Goal: Book appointment/travel/reservation

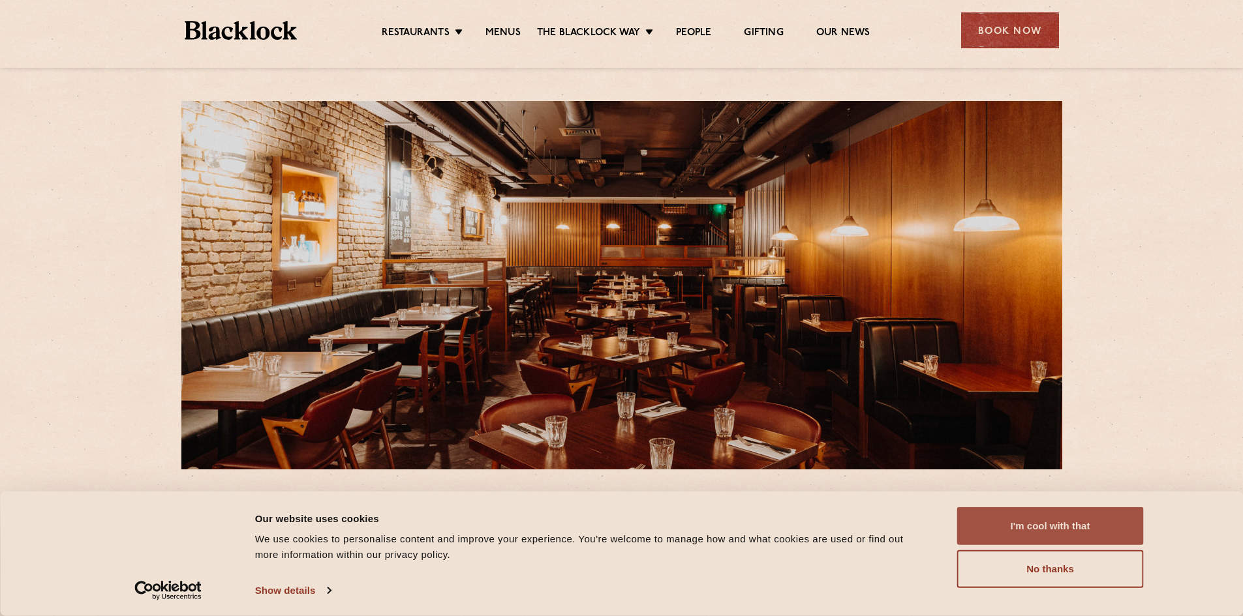
click at [1020, 515] on button "I'm cool with that" at bounding box center [1050, 527] width 187 height 38
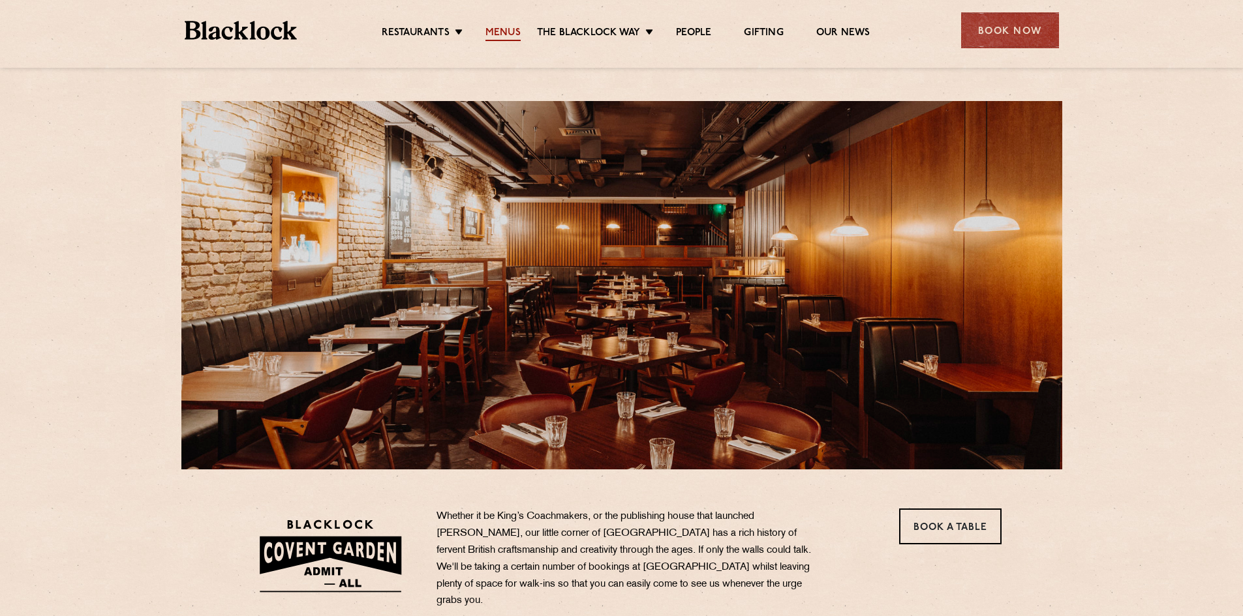
click at [506, 27] on link "Menus" at bounding box center [502, 34] width 35 height 14
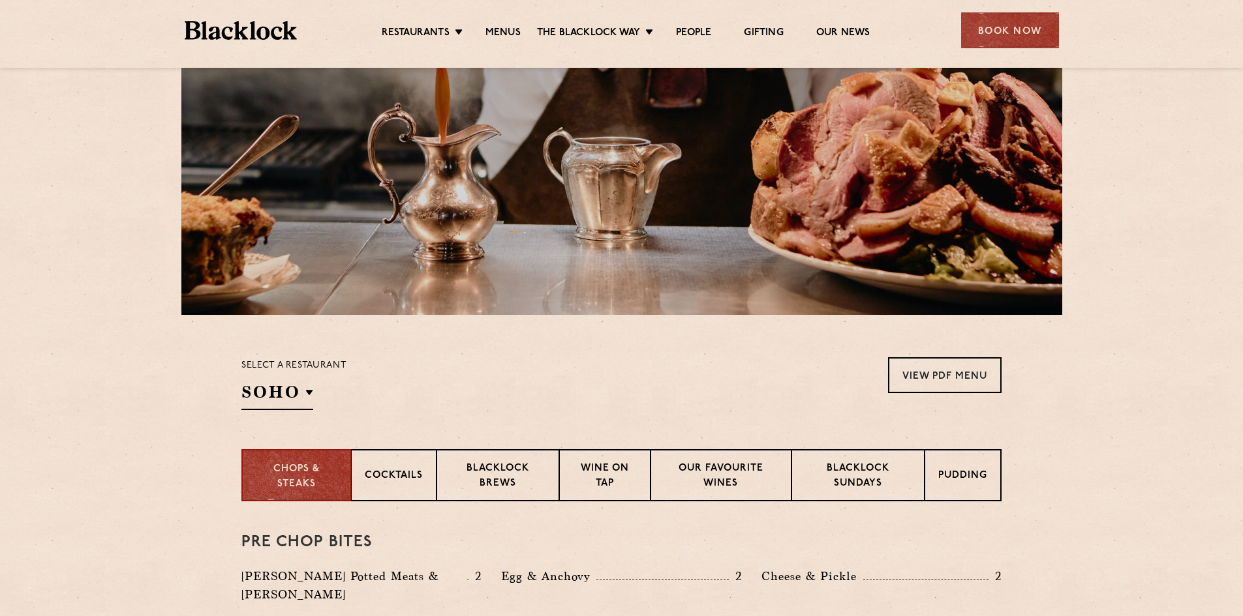
scroll to position [261, 0]
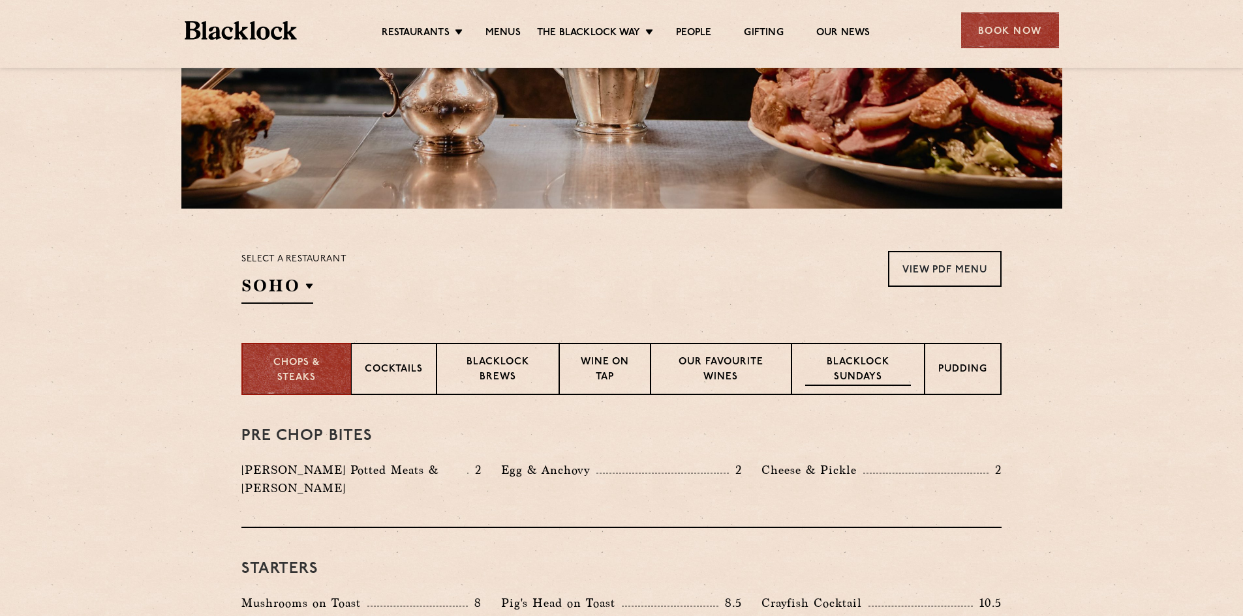
click at [840, 363] on p "Blacklock Sundays" at bounding box center [858, 371] width 106 height 31
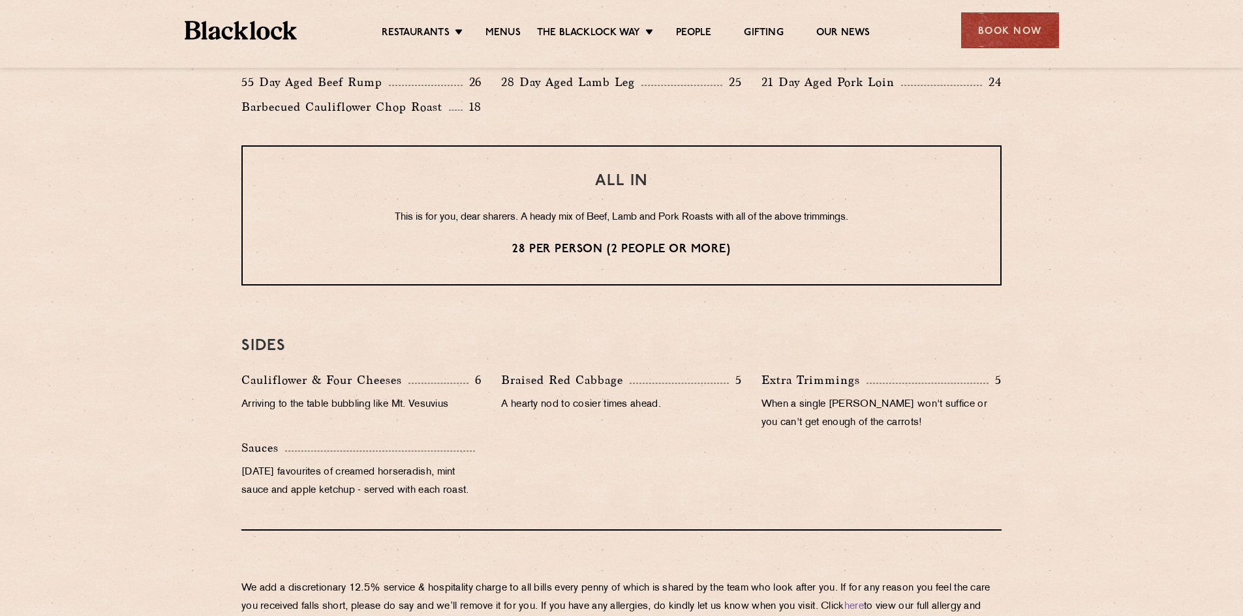
scroll to position [1044, 0]
click at [1014, 38] on div "Book Now" at bounding box center [1010, 30] width 98 height 36
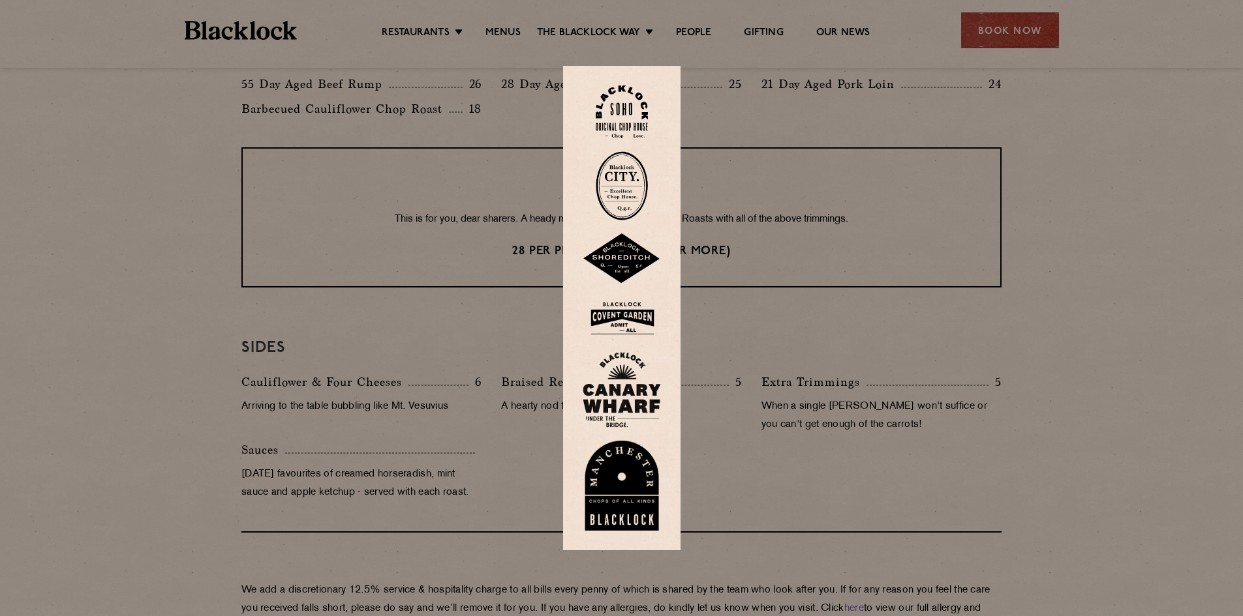
click at [634, 318] on img at bounding box center [622, 318] width 78 height 42
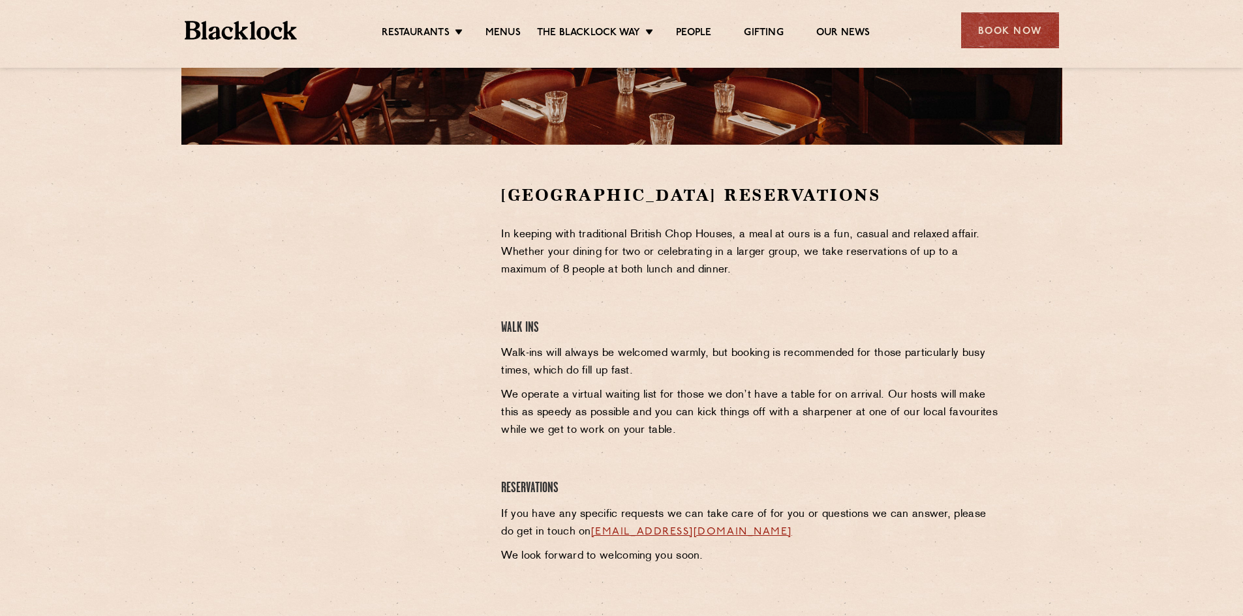
scroll to position [326, 0]
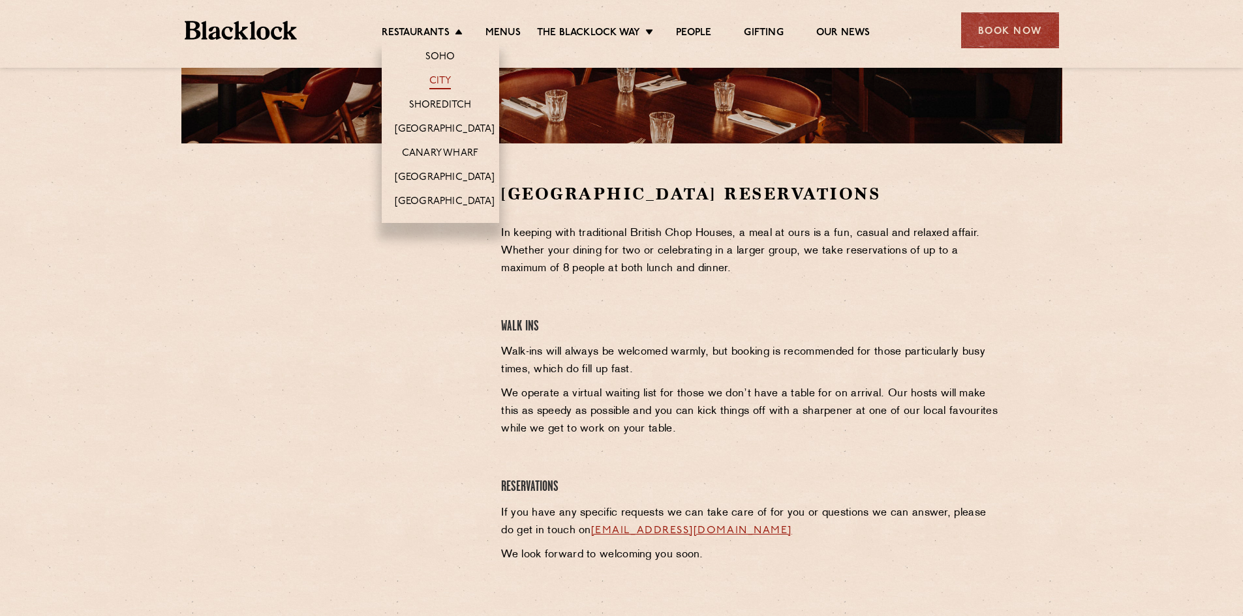
click at [442, 82] on link "City" at bounding box center [440, 82] width 22 height 14
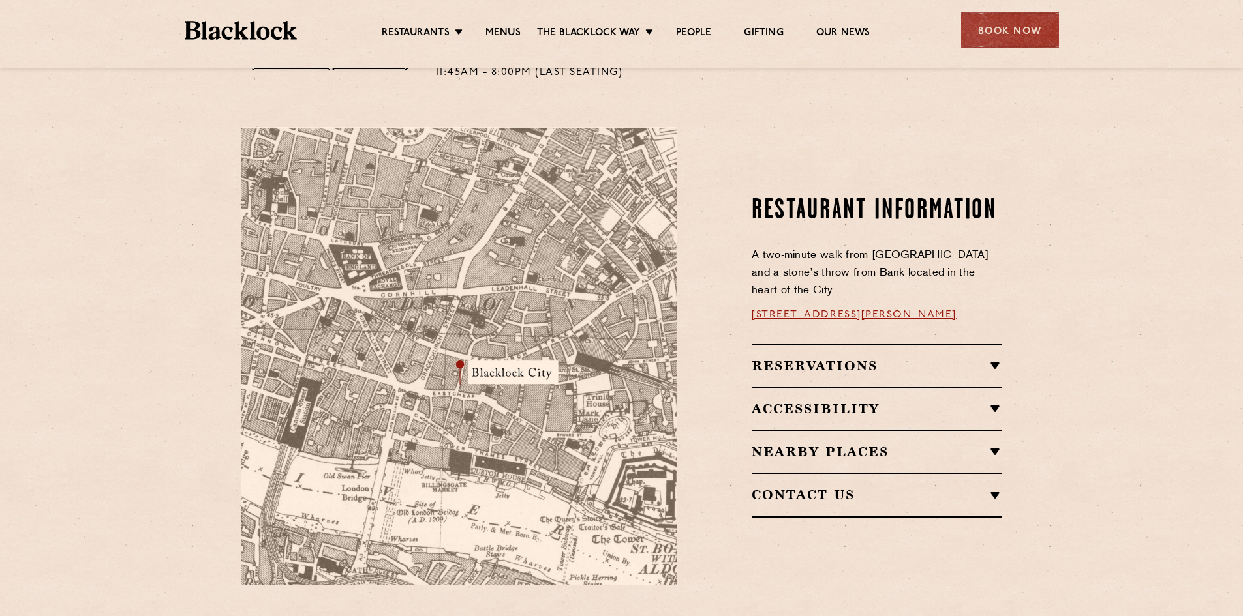
scroll to position [718, 0]
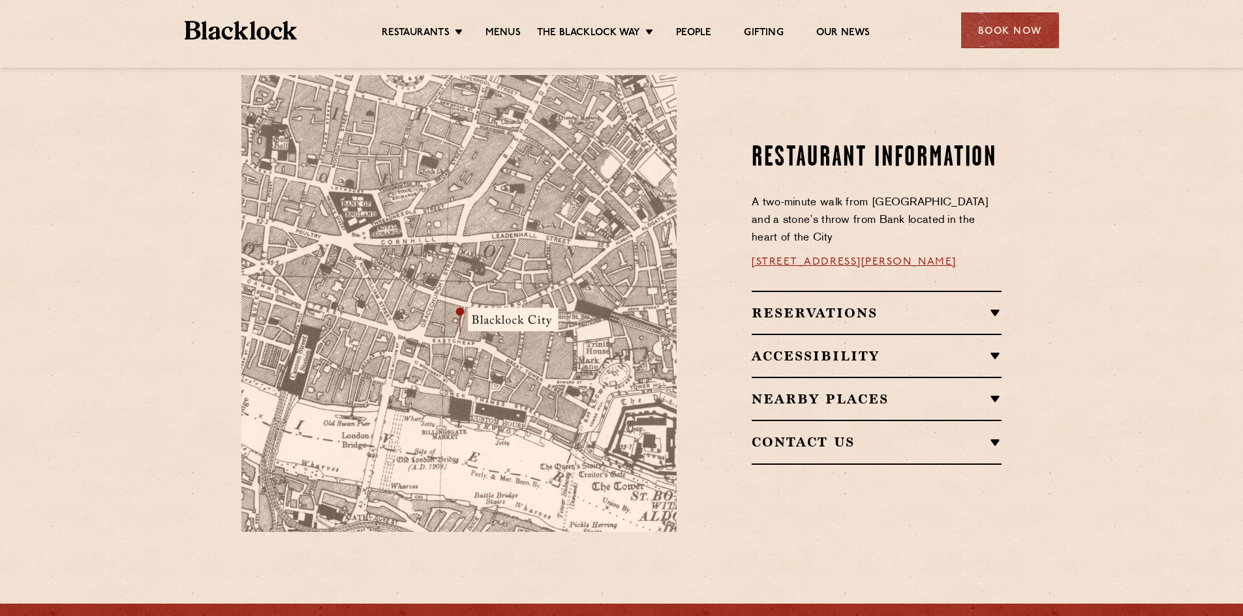
click at [991, 391] on h2 "Nearby Places" at bounding box center [876, 399] width 250 height 16
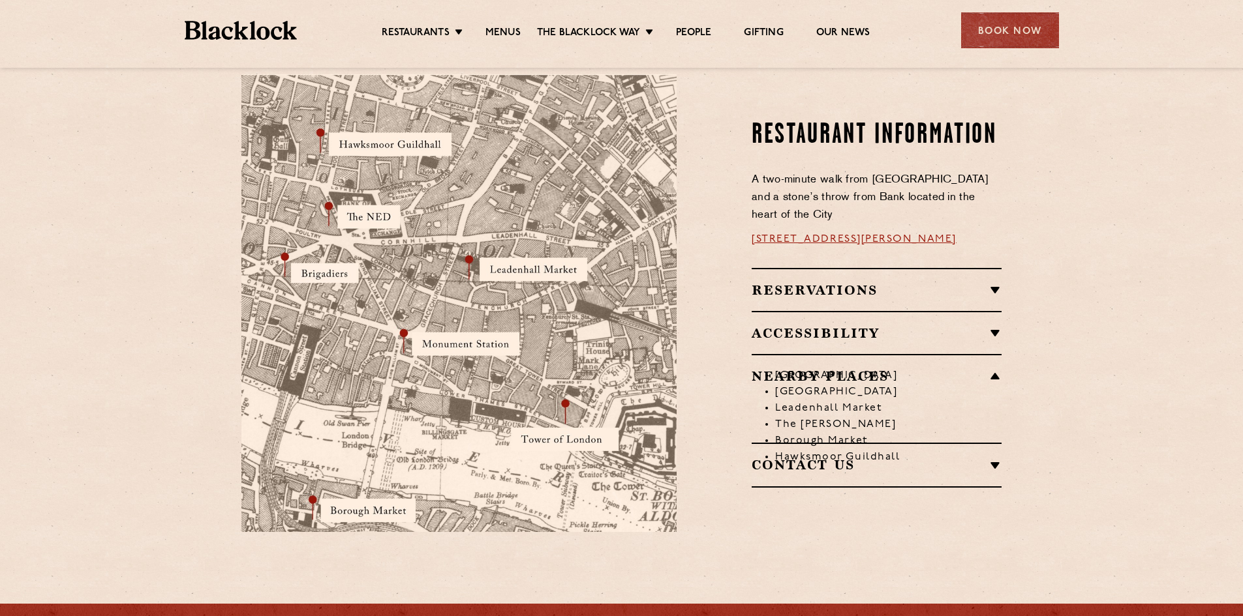
click at [991, 368] on li "Monument Station" at bounding box center [888, 376] width 226 height 16
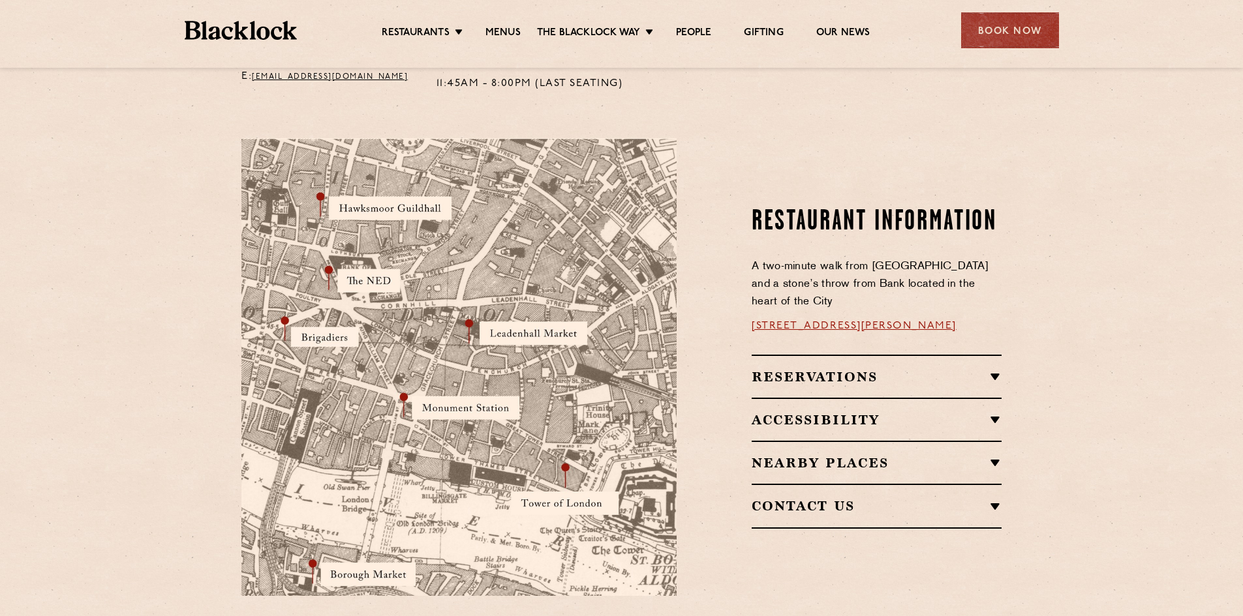
scroll to position [652, 0]
click at [809, 371] on h2 "Reservations" at bounding box center [876, 379] width 250 height 16
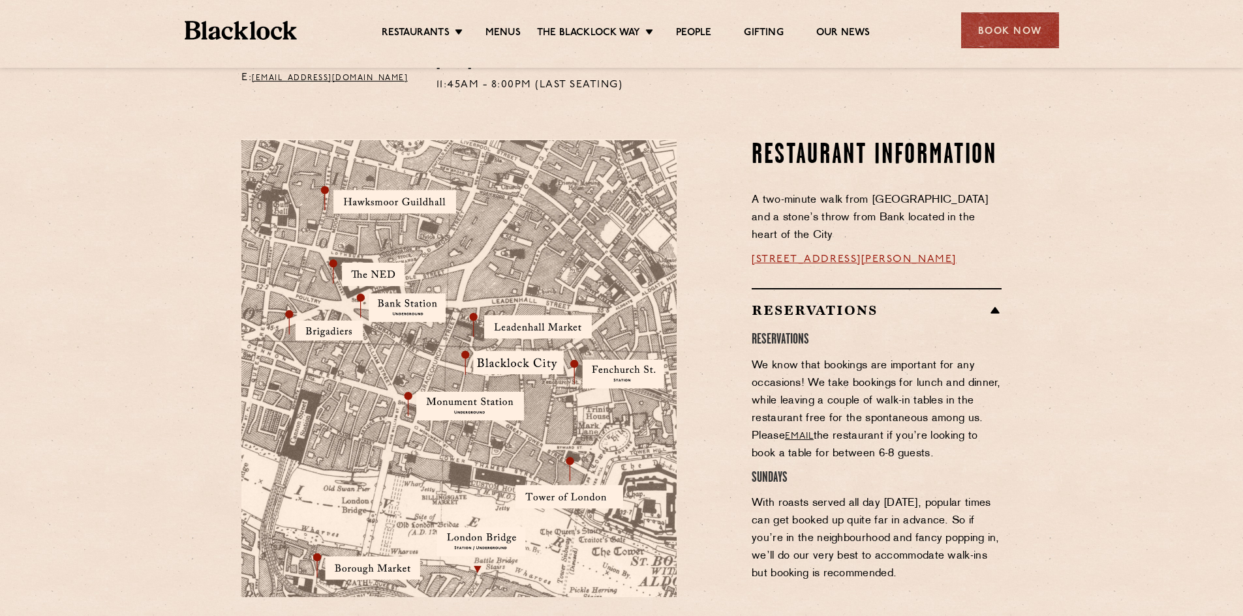
click at [843, 303] on h2 "Reservations" at bounding box center [876, 311] width 250 height 16
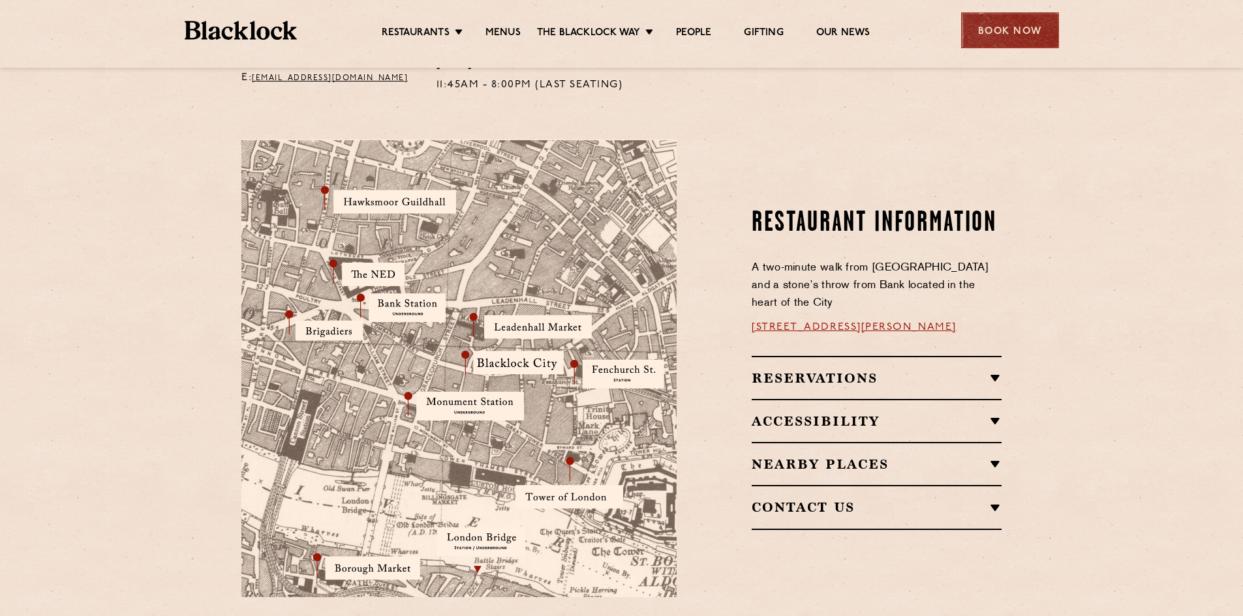
click at [993, 41] on div "Book Now" at bounding box center [1010, 30] width 98 height 36
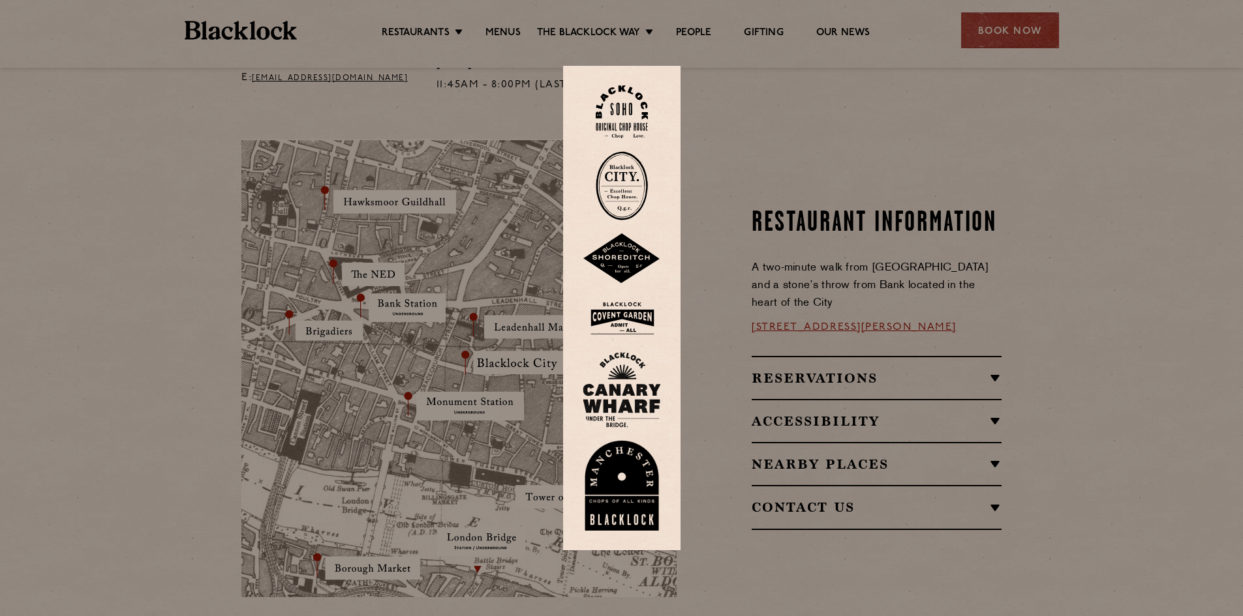
click at [632, 180] on img at bounding box center [622, 185] width 52 height 69
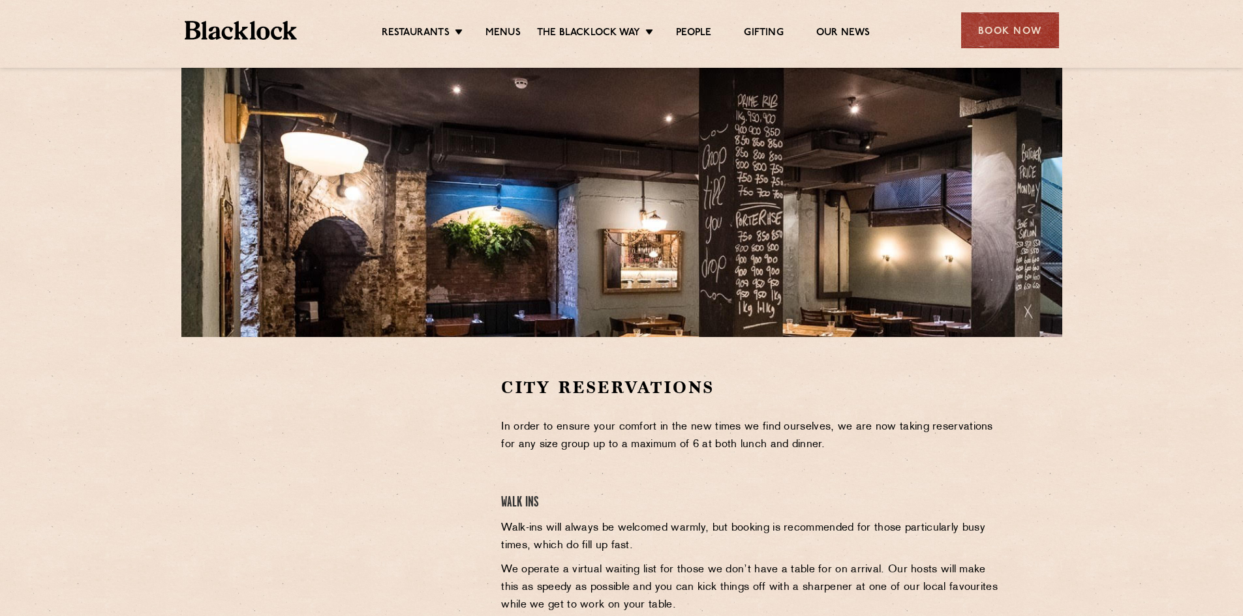
scroll to position [130, 0]
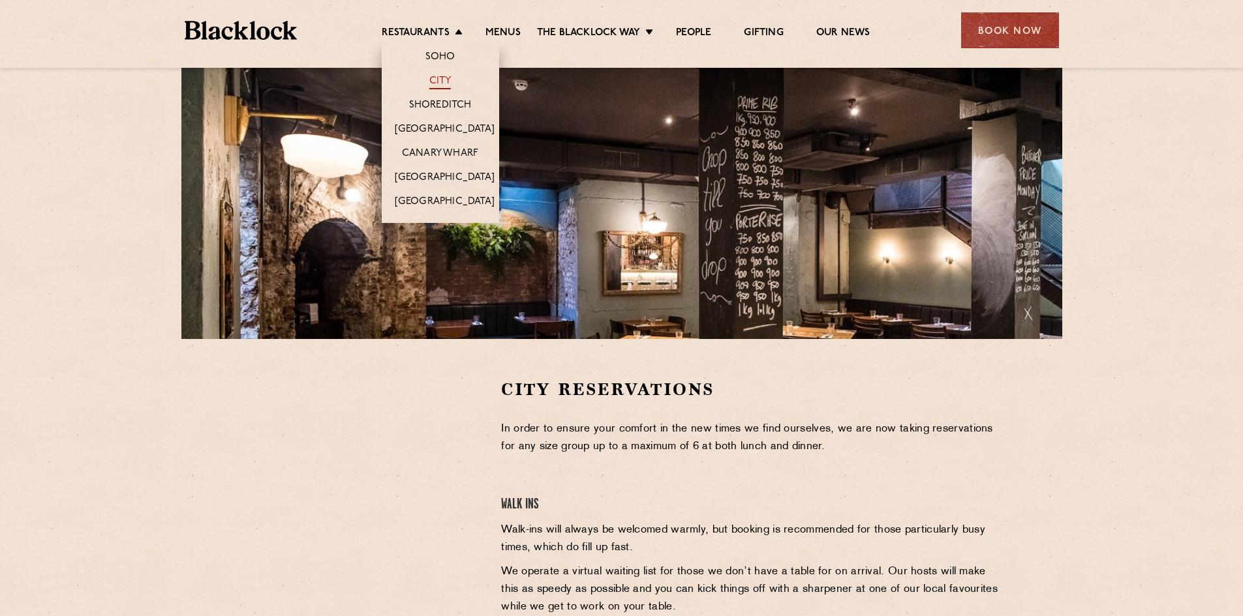
click at [445, 86] on link "City" at bounding box center [440, 82] width 22 height 14
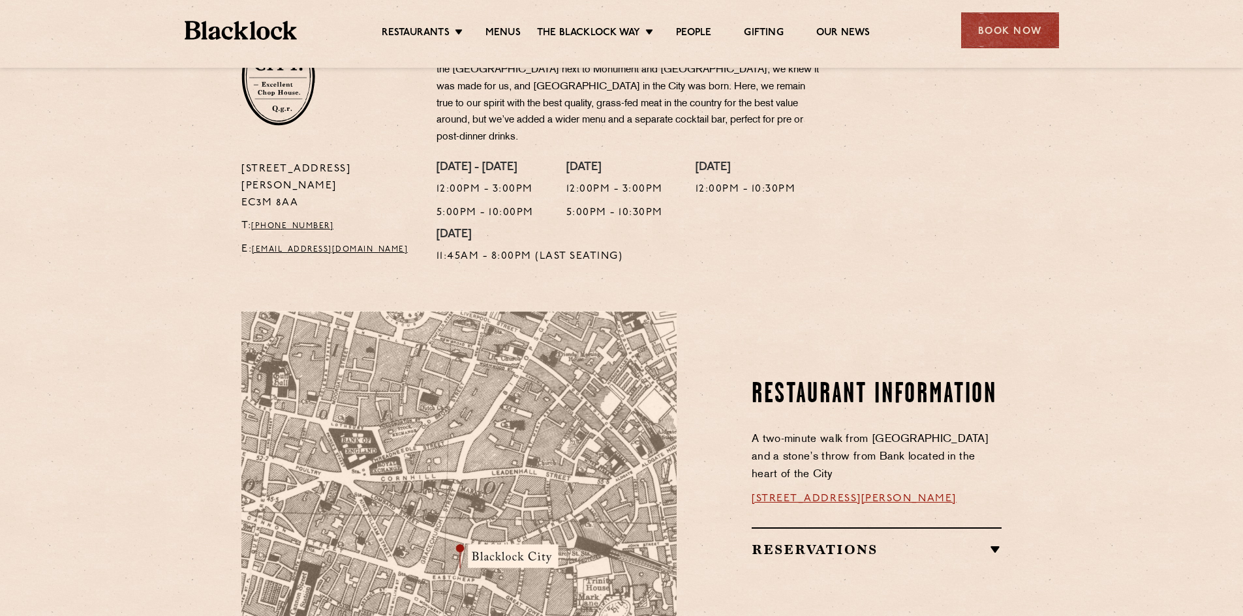
scroll to position [522, 0]
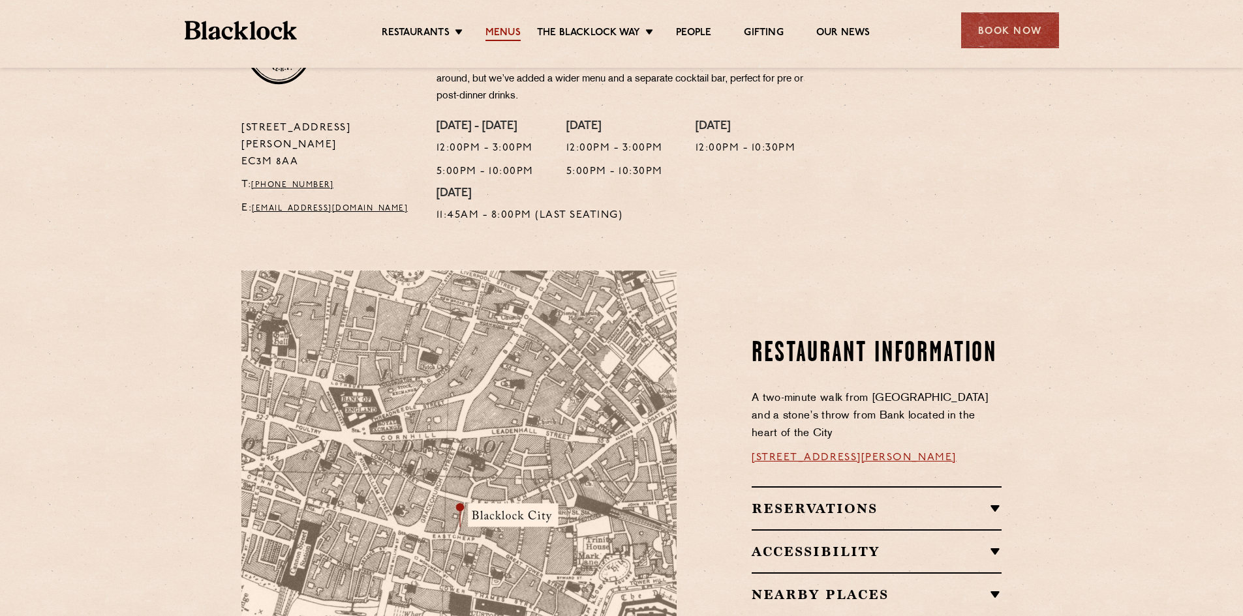
click at [489, 38] on link "Menus" at bounding box center [502, 34] width 35 height 14
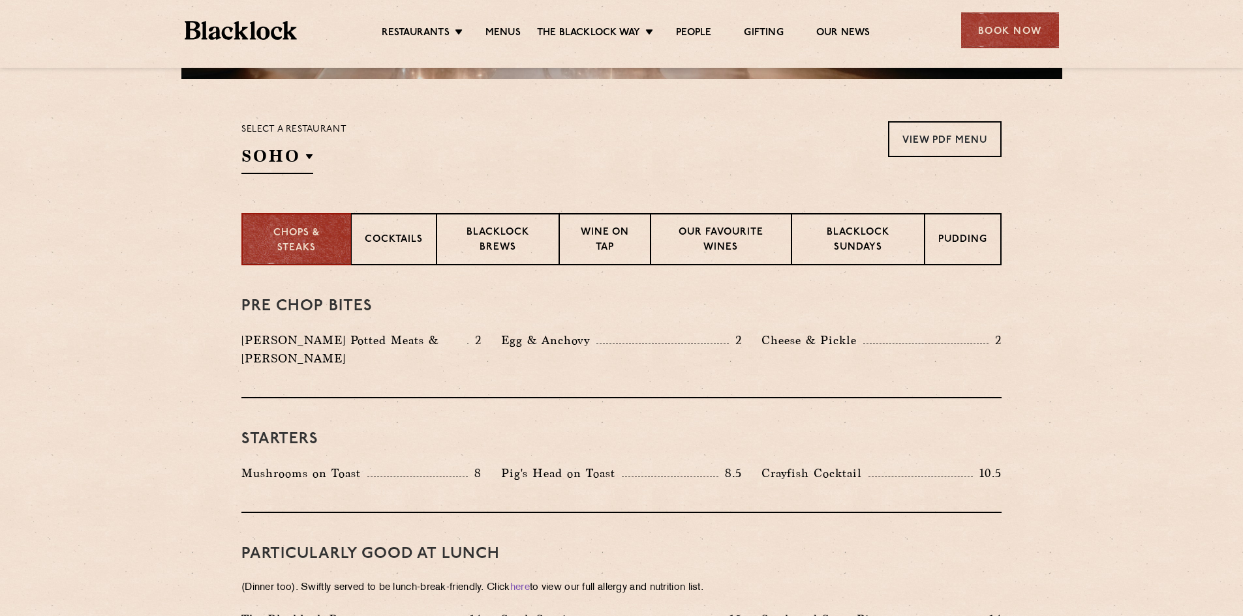
scroll to position [391, 0]
click at [821, 232] on p "Blacklock Sundays" at bounding box center [858, 240] width 106 height 31
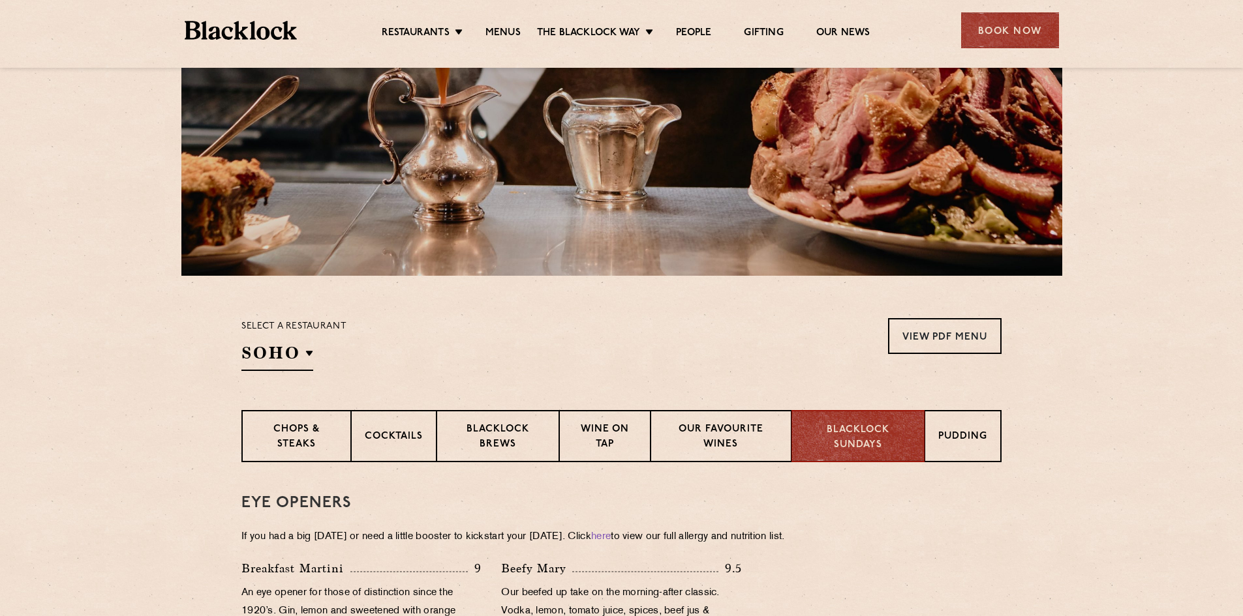
scroll to position [196, 0]
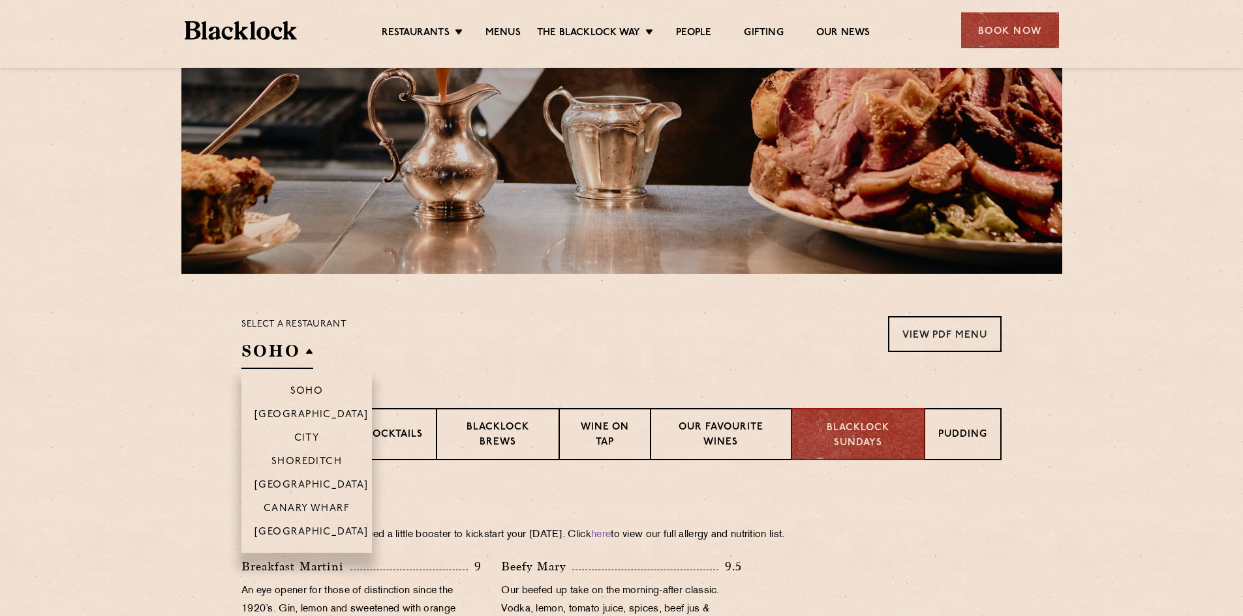
click at [266, 356] on h2 "SOHO" at bounding box center [277, 354] width 72 height 29
click at [317, 436] on p "City" at bounding box center [306, 439] width 25 height 13
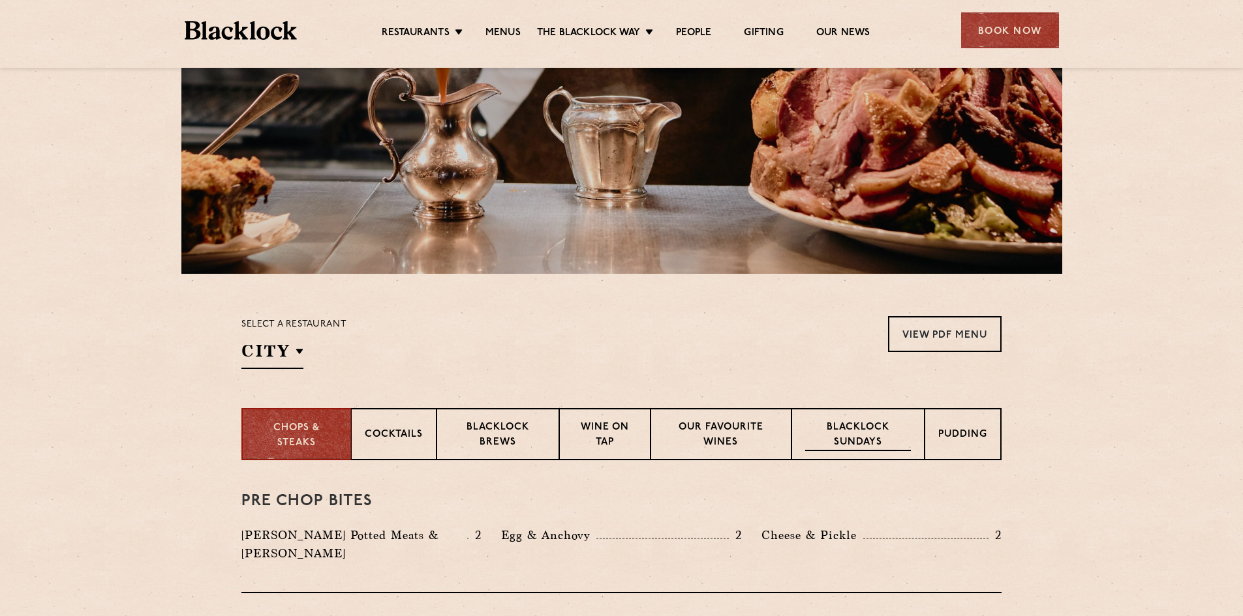
click at [843, 435] on p "Blacklock Sundays" at bounding box center [858, 436] width 106 height 31
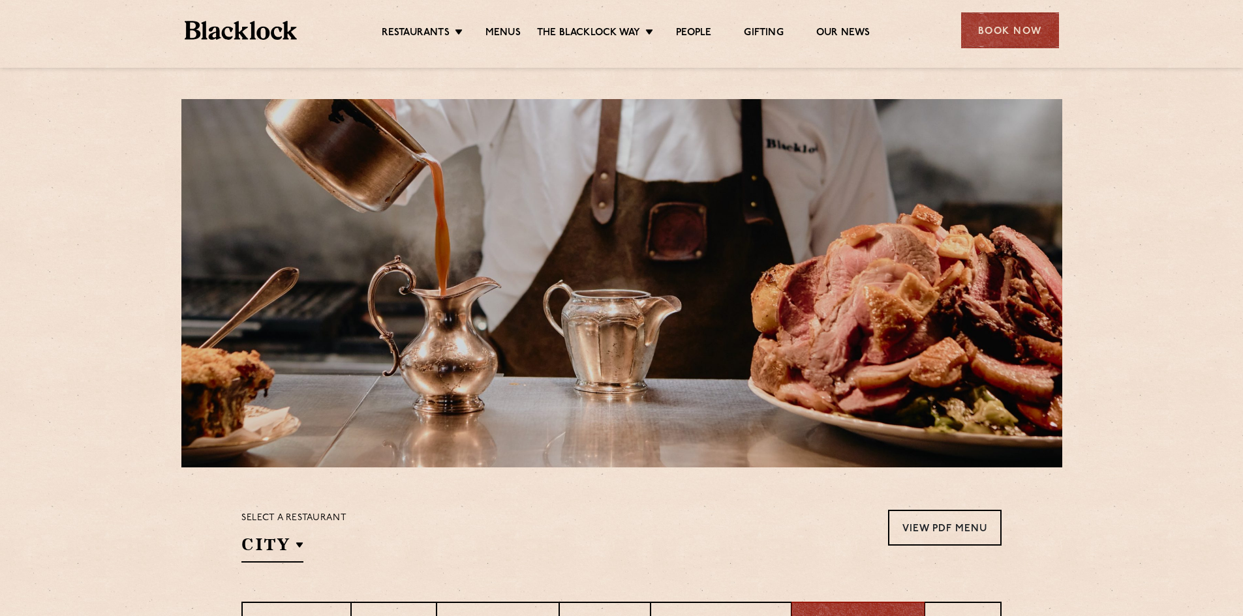
scroll to position [0, 0]
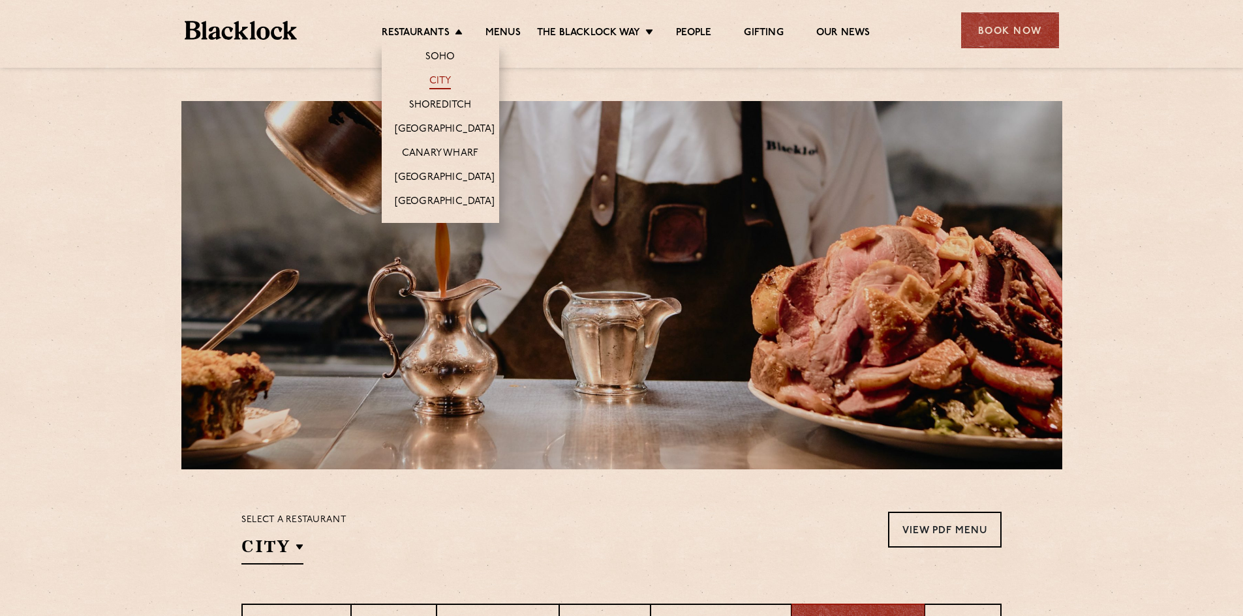
click at [432, 76] on link "City" at bounding box center [440, 82] width 22 height 14
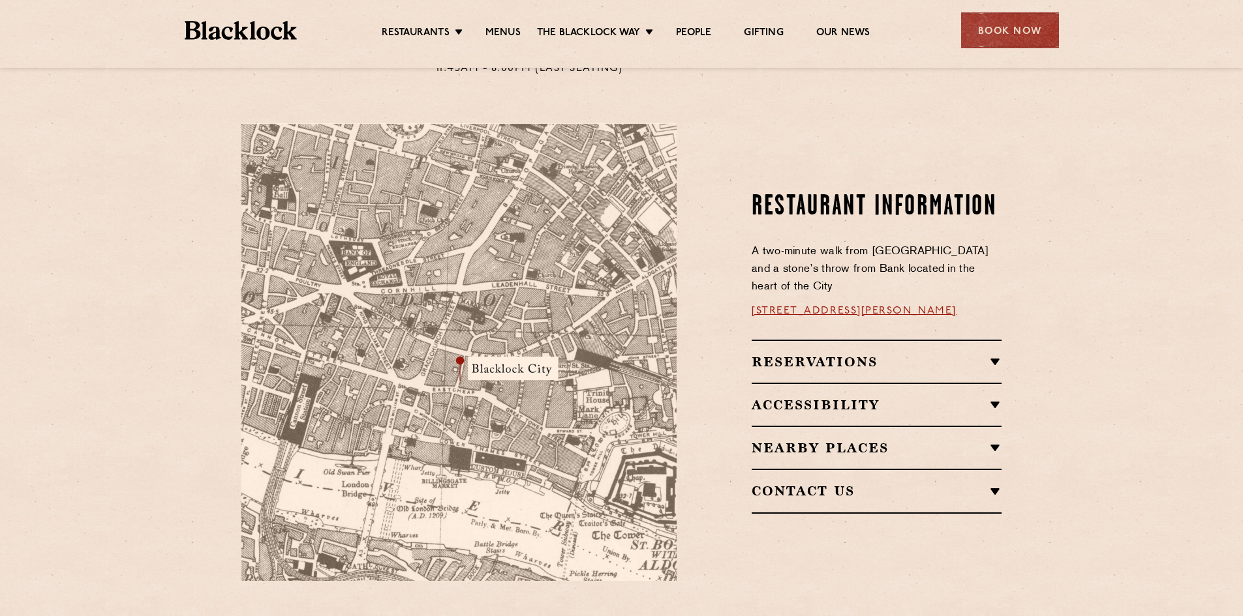
scroll to position [718, 0]
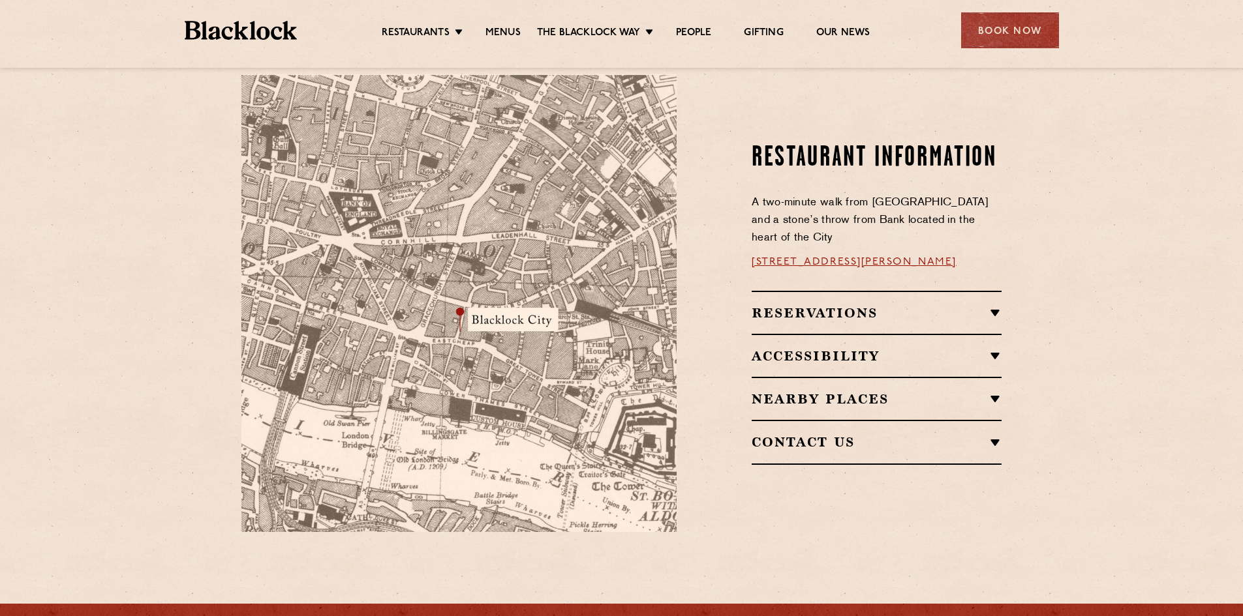
click at [956, 391] on h2 "Nearby Places" at bounding box center [876, 399] width 250 height 16
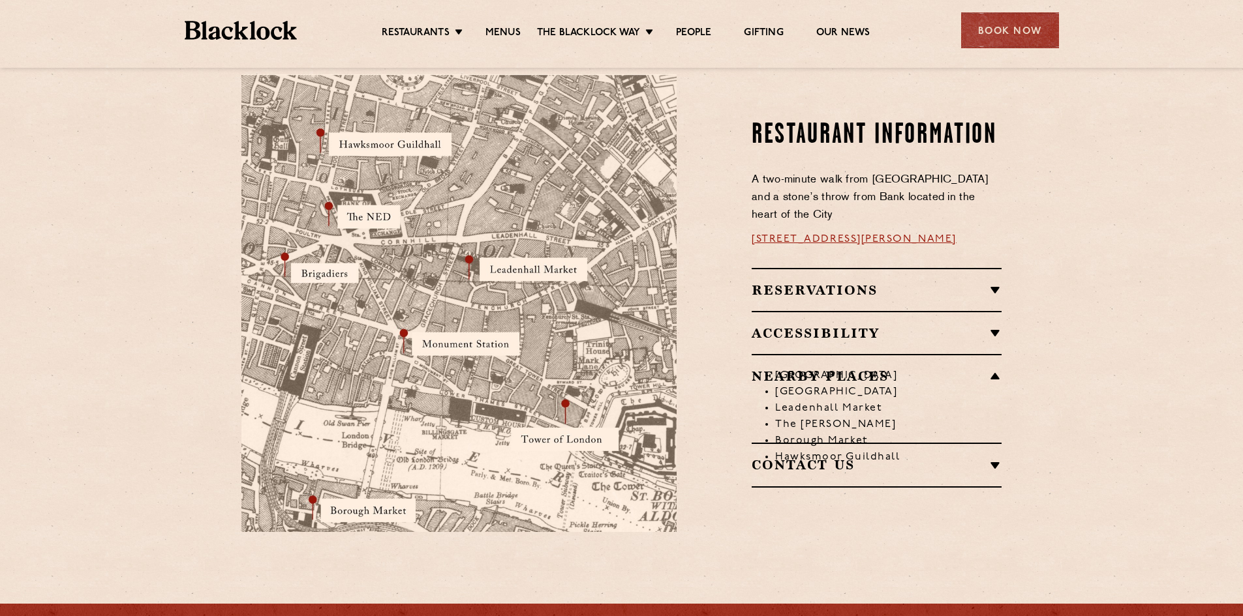
click at [800, 234] on link "[STREET_ADDRESS][PERSON_NAME]" at bounding box center [853, 239] width 205 height 10
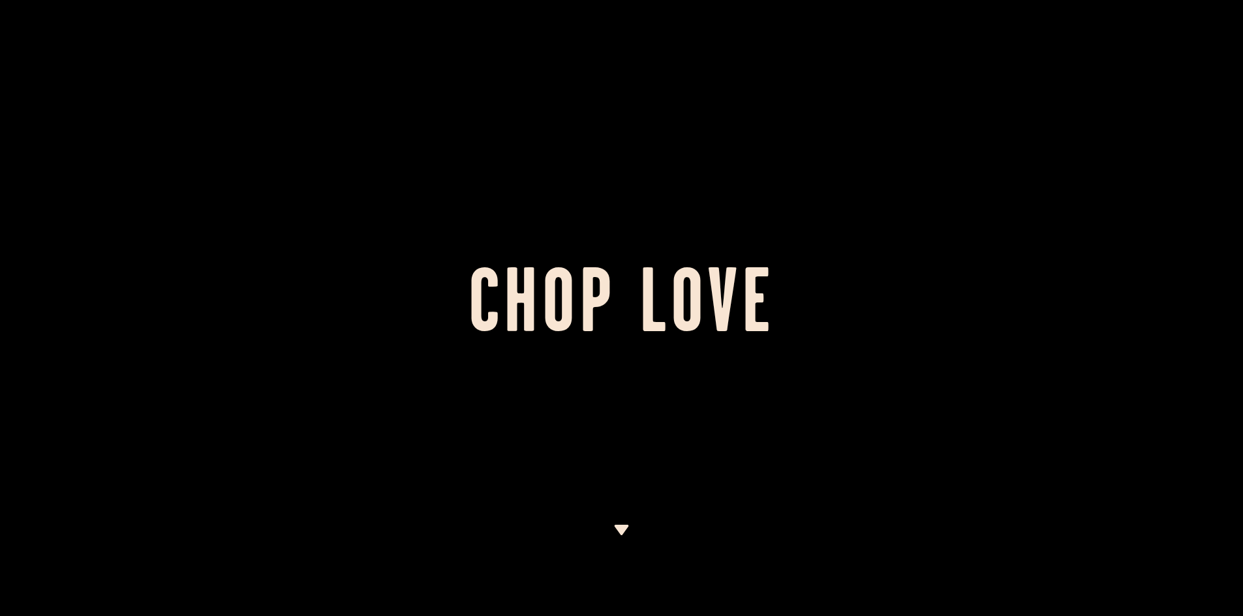
click at [613, 531] on img at bounding box center [621, 530] width 16 height 10
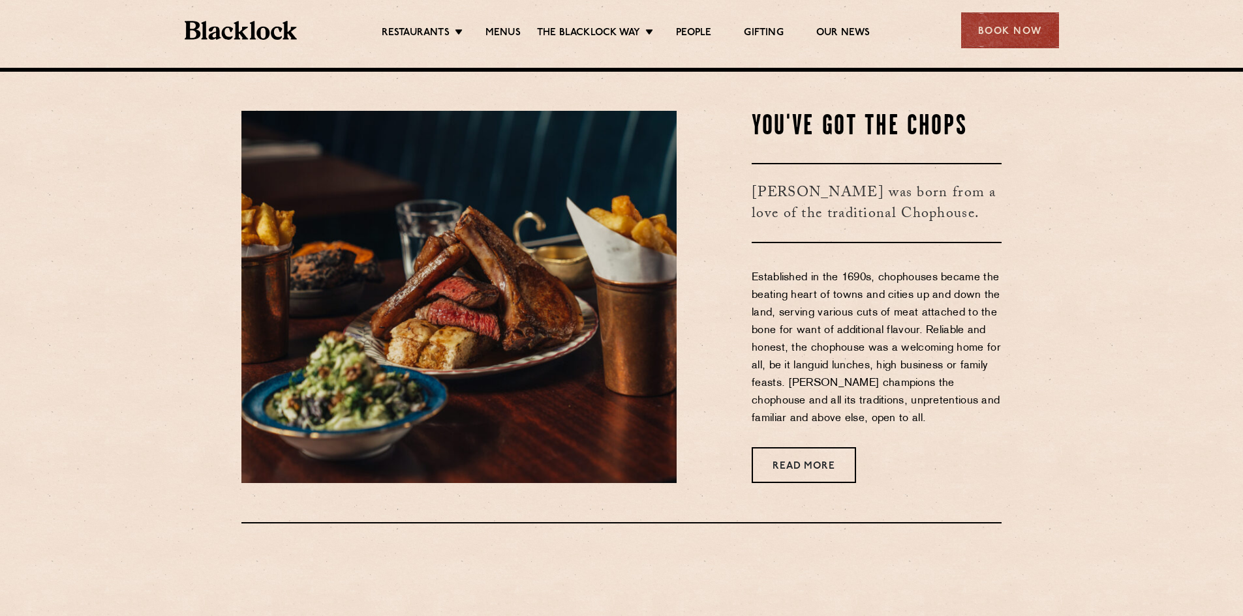
scroll to position [549, 0]
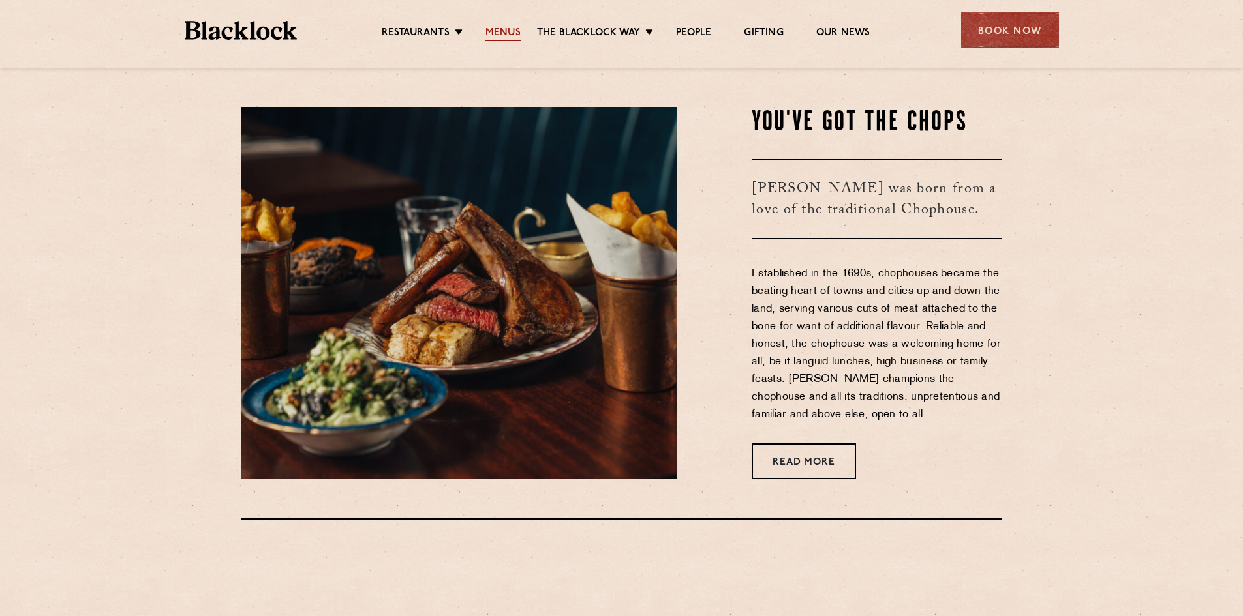
click at [493, 33] on link "Menus" at bounding box center [502, 34] width 35 height 14
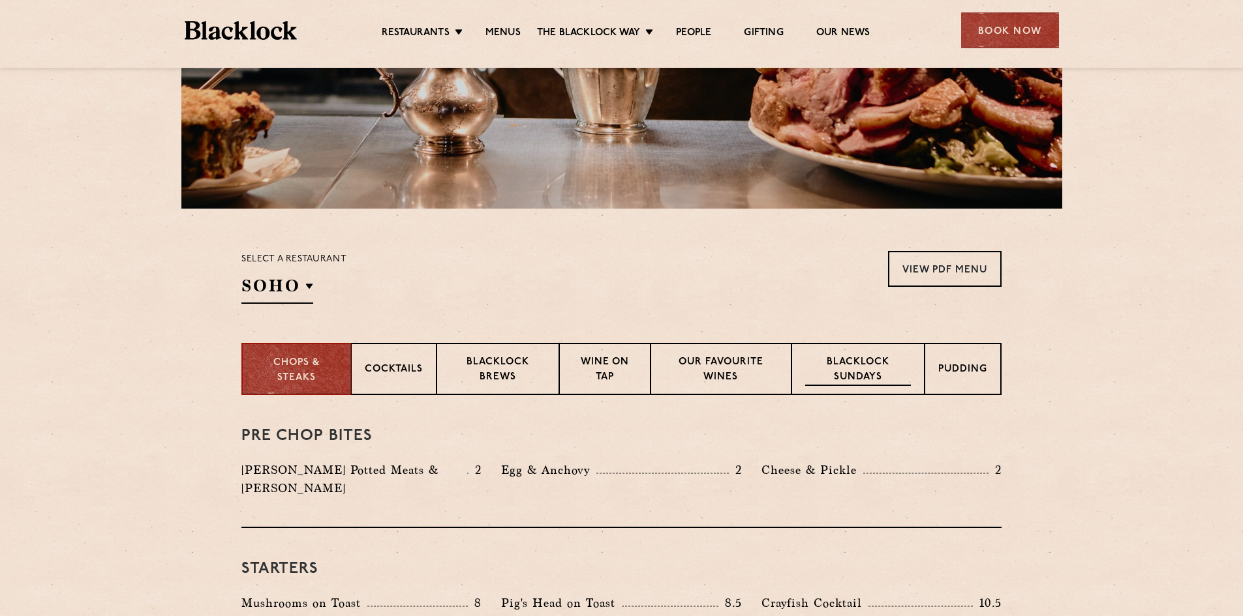
click at [854, 375] on p "Blacklock Sundays" at bounding box center [858, 371] width 106 height 31
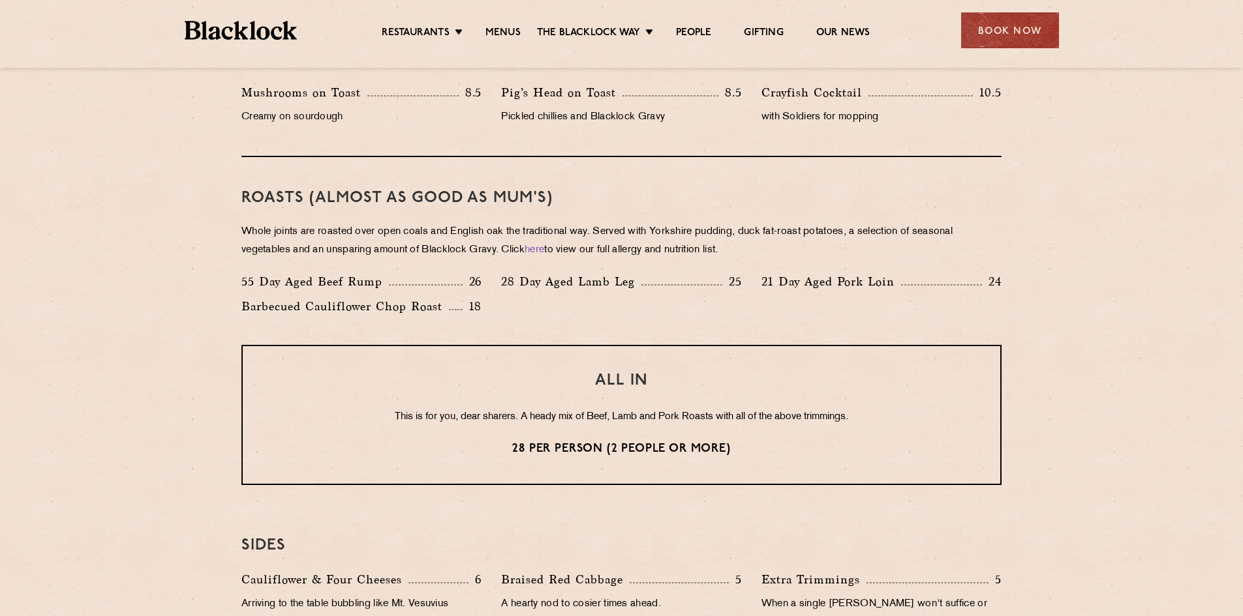
scroll to position [848, 0]
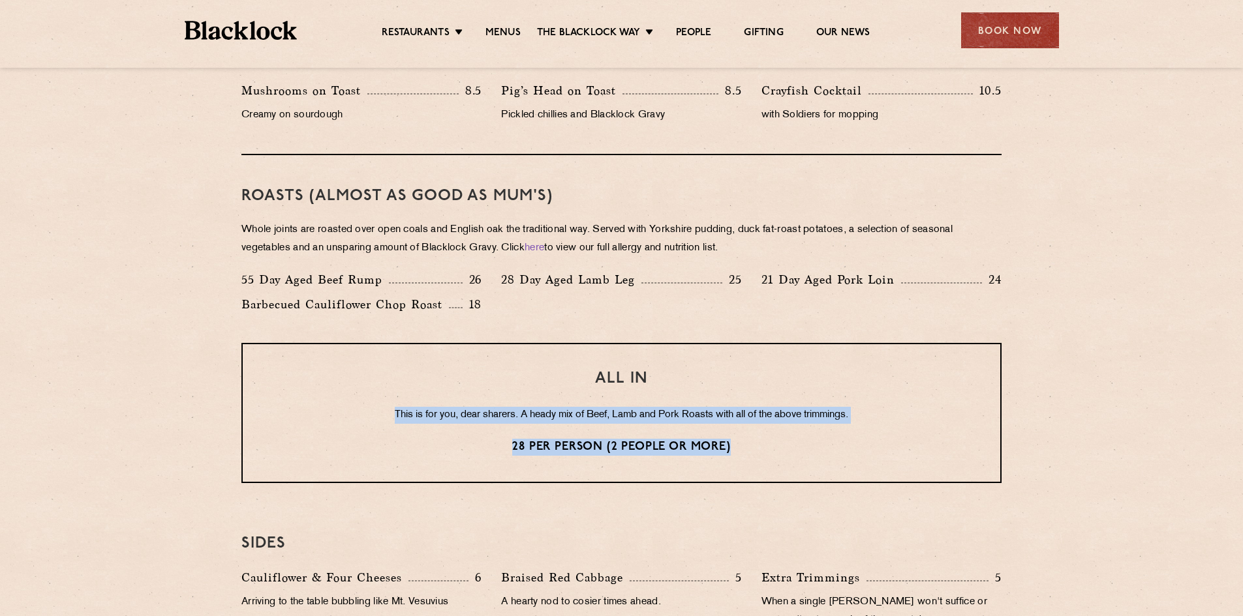
drag, startPoint x: 754, startPoint y: 457, endPoint x: 312, endPoint y: 409, distance: 444.2
click at [312, 409] on div "ALL IN This is for you, dear sharers. A heady mix of Beef, Lamb and Pork Roasts…" at bounding box center [621, 413] width 760 height 140
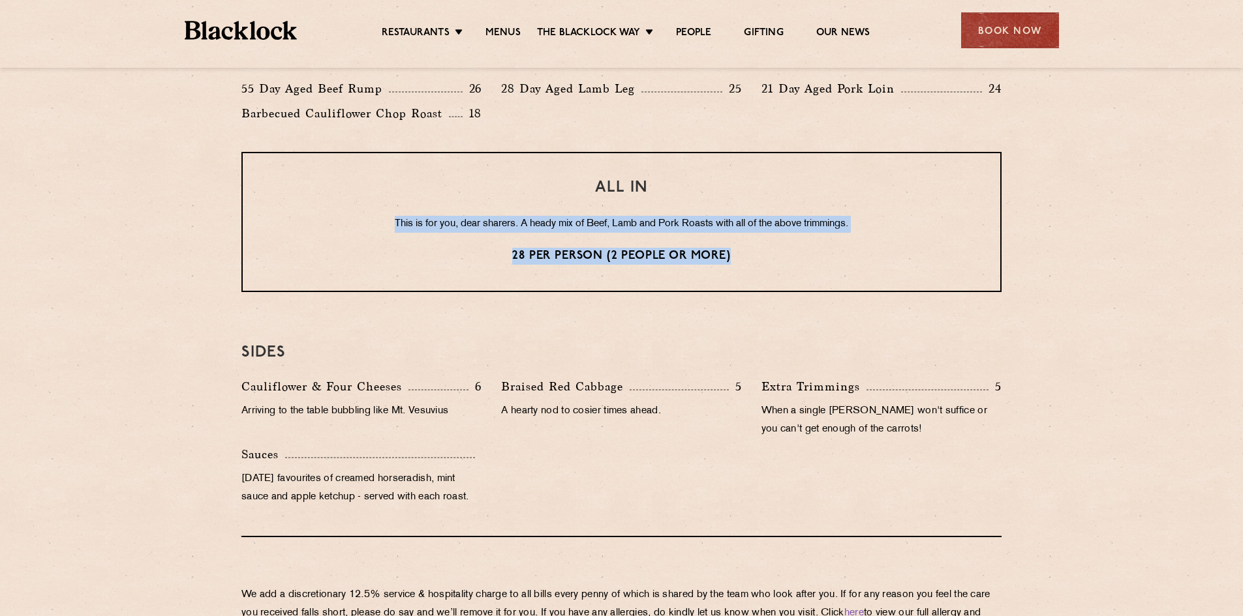
scroll to position [1044, 0]
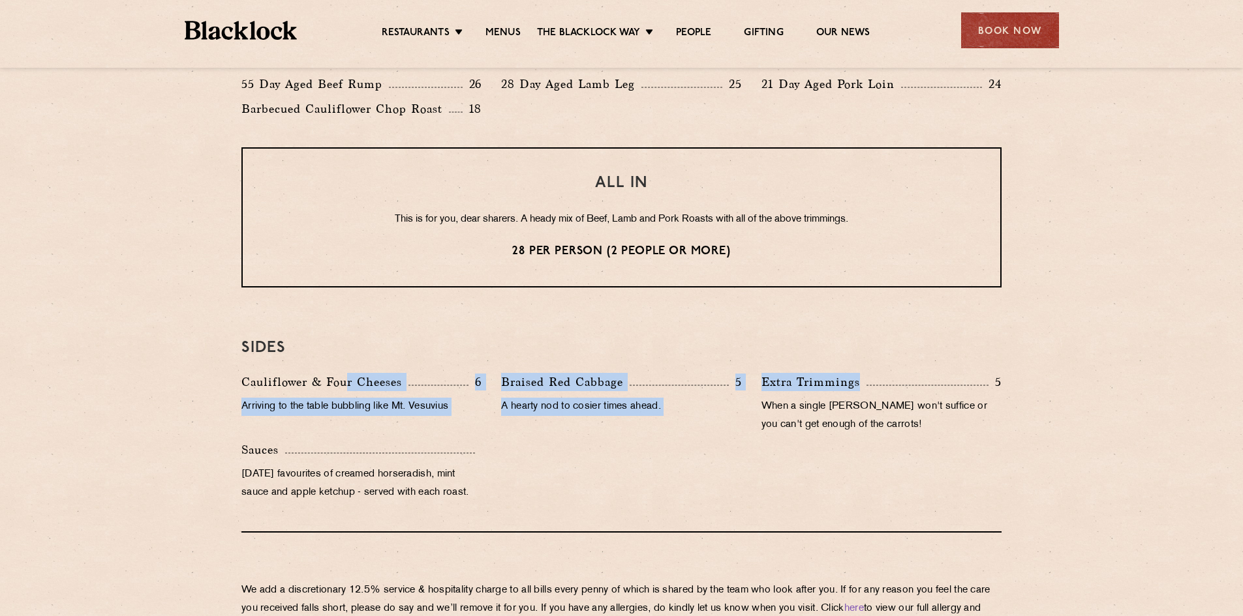
drag, startPoint x: 346, startPoint y: 387, endPoint x: 919, endPoint y: 373, distance: 573.6
click at [918, 373] on div "Cauliflower & Four Cheeses 6 Arriving to the table bubbling like Mt. Vesuvius B…" at bounding box center [622, 441] width 780 height 136
click at [606, 419] on div "Braised Red Cabbage 5 A hearty nod to cosier times ahead." at bounding box center [621, 407] width 260 height 68
